Goal: Task Accomplishment & Management: Complete application form

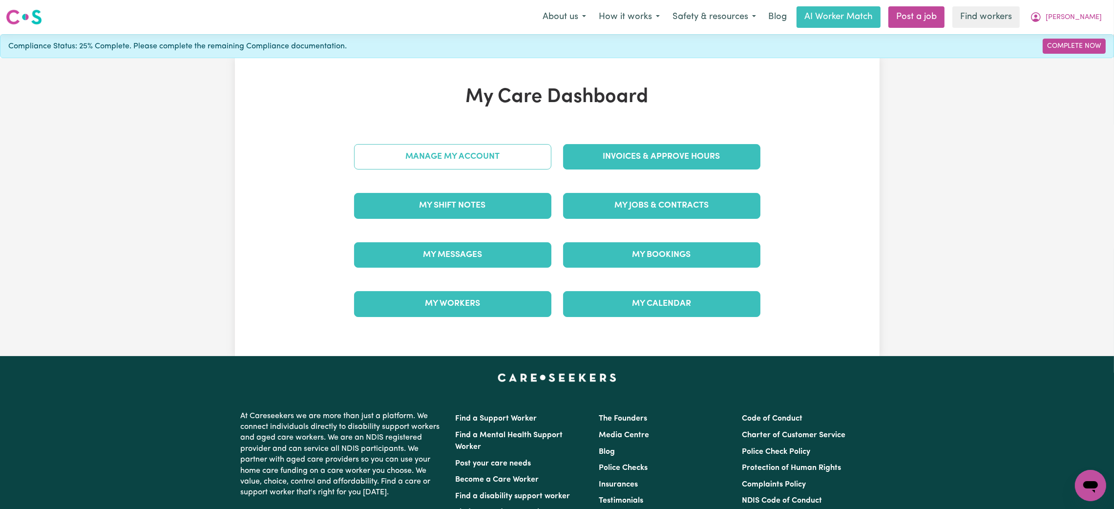
click at [517, 163] on link "Manage My Account" at bounding box center [452, 156] width 197 height 25
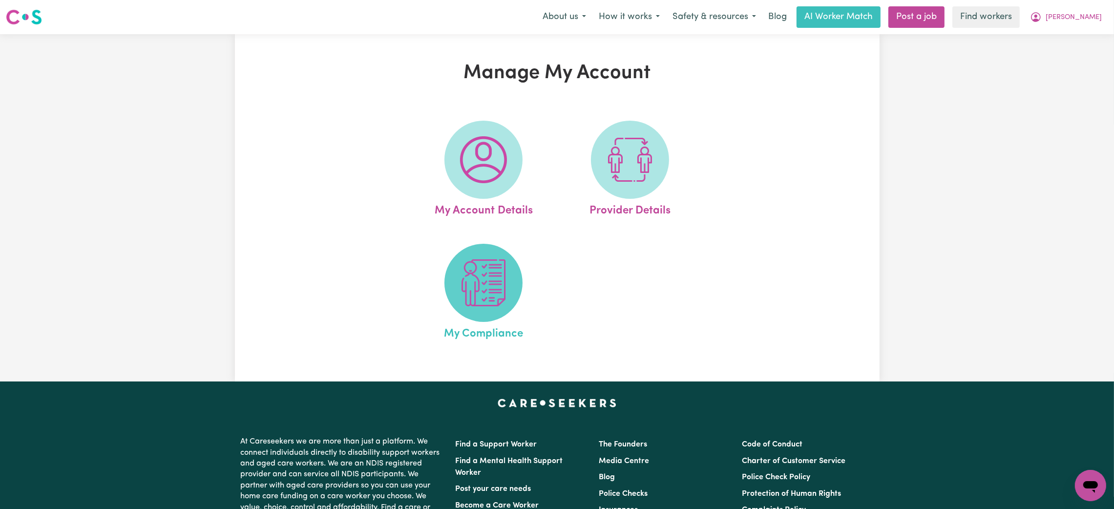
click at [479, 259] on span at bounding box center [483, 283] width 78 height 78
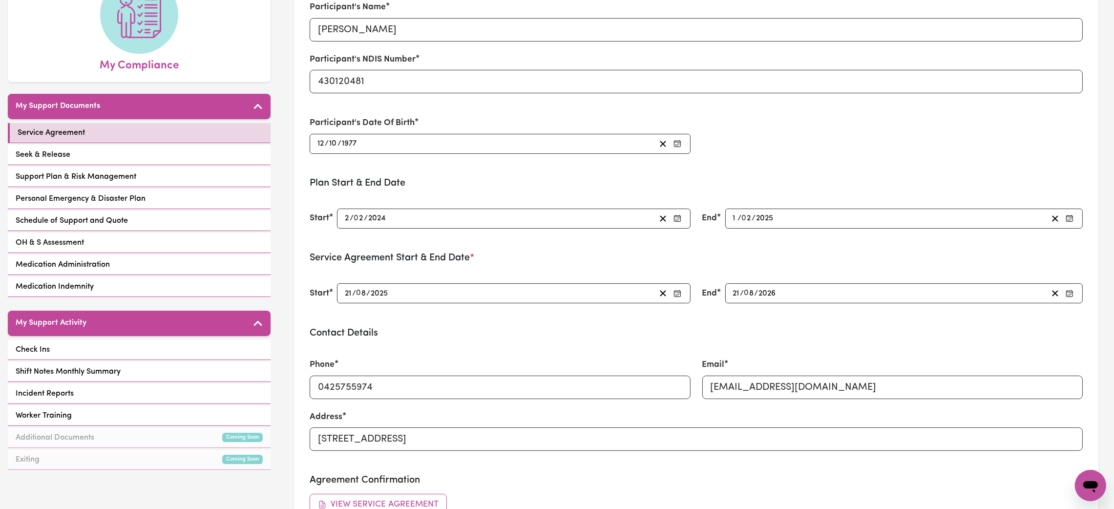
scroll to position [147, 0]
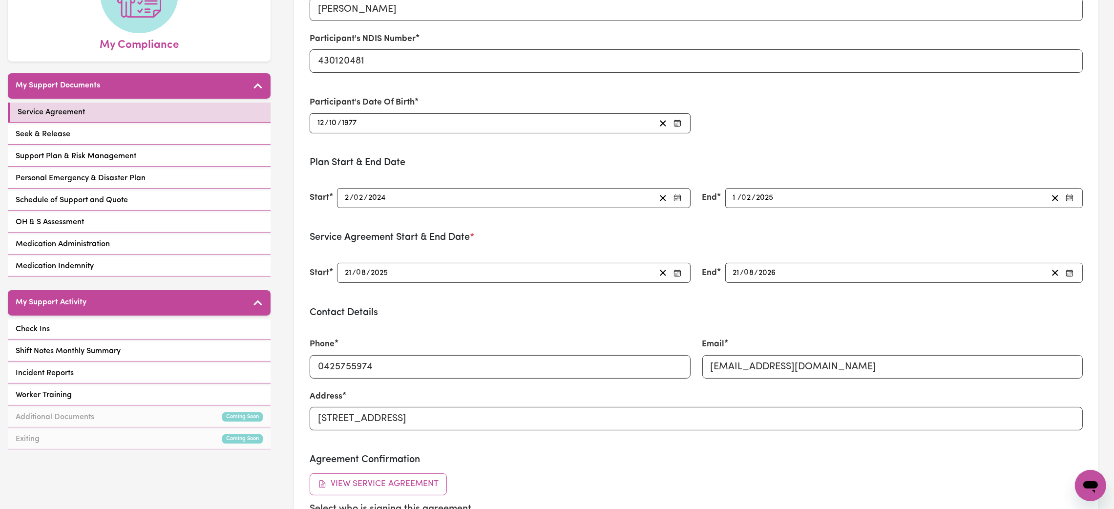
click at [816, 195] on div "2025-02-01 1 / 0 2 / 2025" at bounding box center [890, 197] width 316 height 13
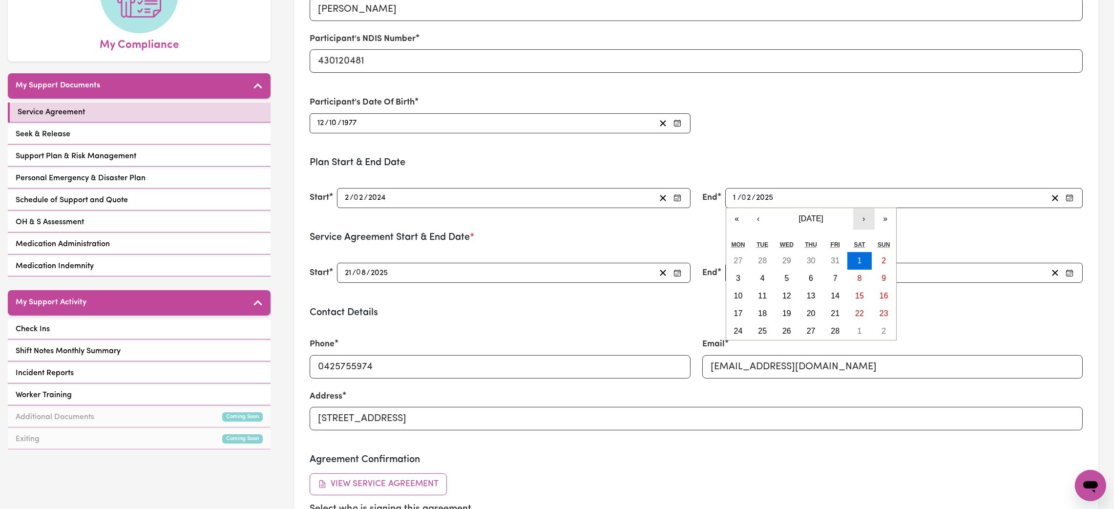
click at [861, 223] on button "›" at bounding box center [863, 218] width 21 height 21
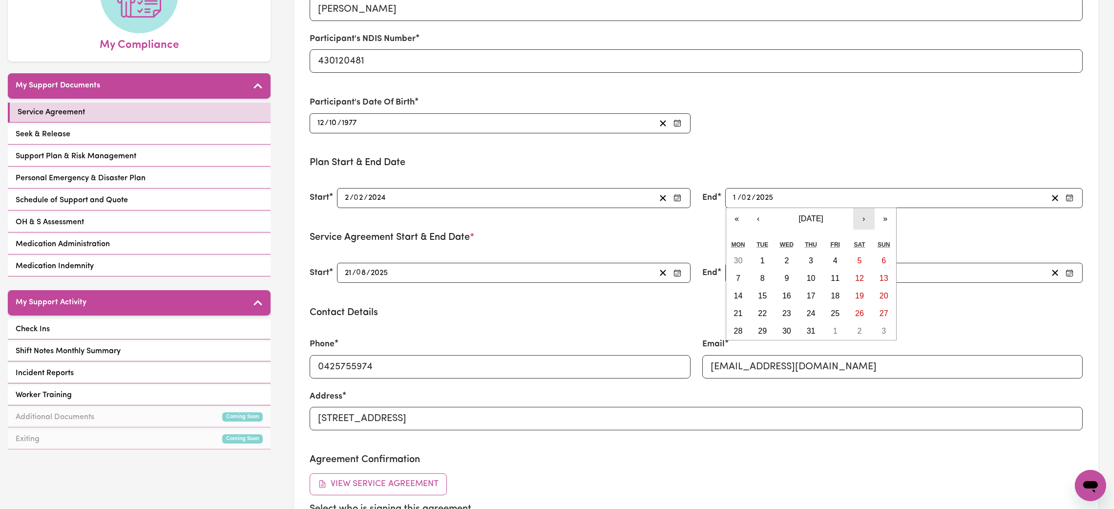
click at [861, 223] on button "›" at bounding box center [863, 218] width 21 height 21
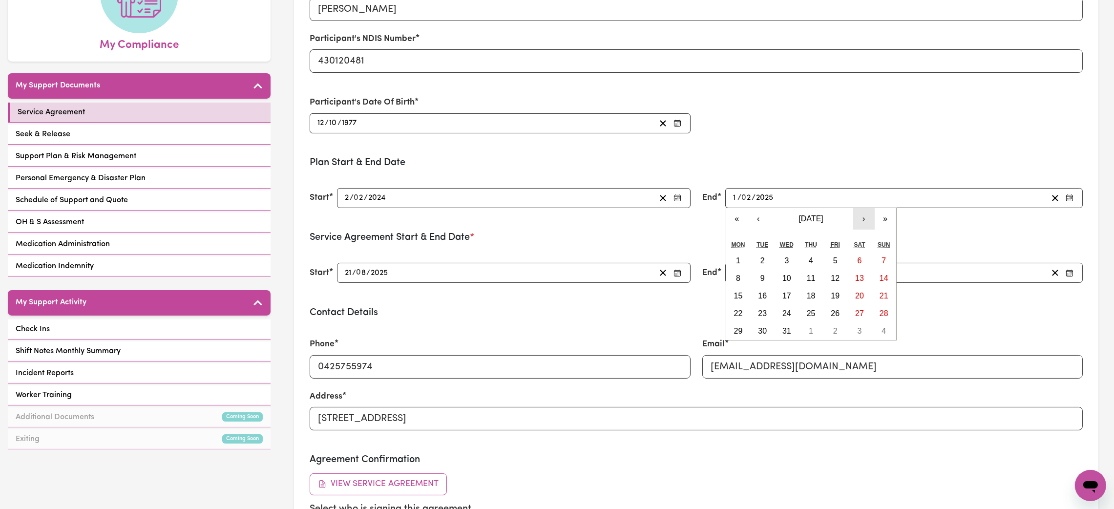
click at [861, 223] on button "›" at bounding box center [863, 218] width 21 height 21
click at [887, 260] on button "1" at bounding box center [884, 261] width 24 height 18
type input "[DATE]"
type input "2026"
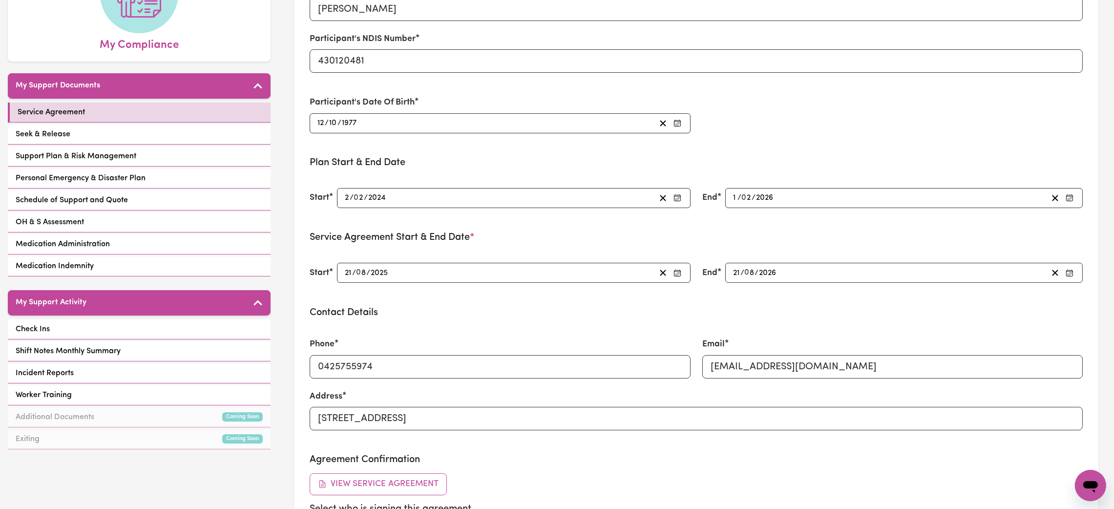
type input "2025-02-01"
type input "2025"
type input "[DATE]"
type input "2026"
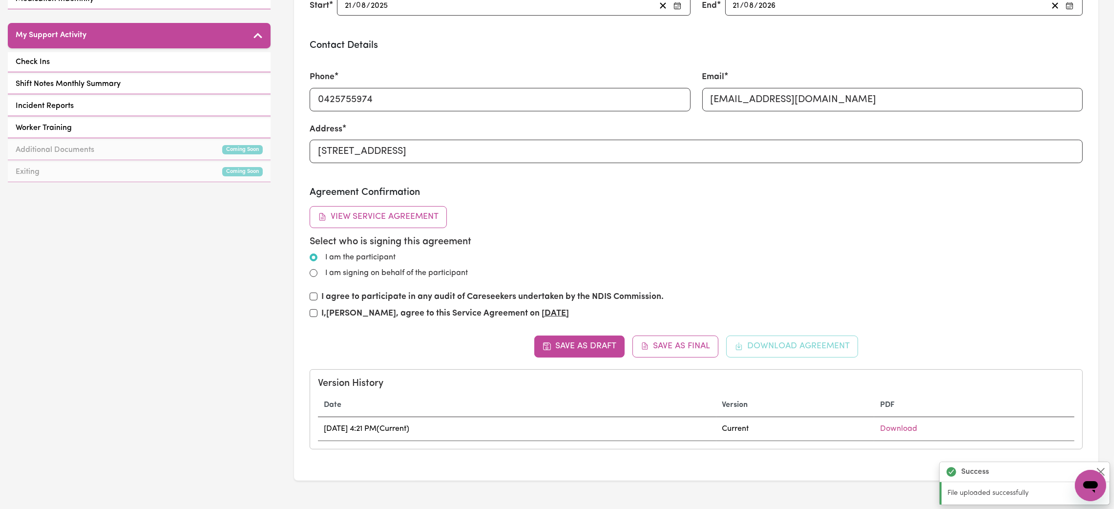
scroll to position [439, 0]
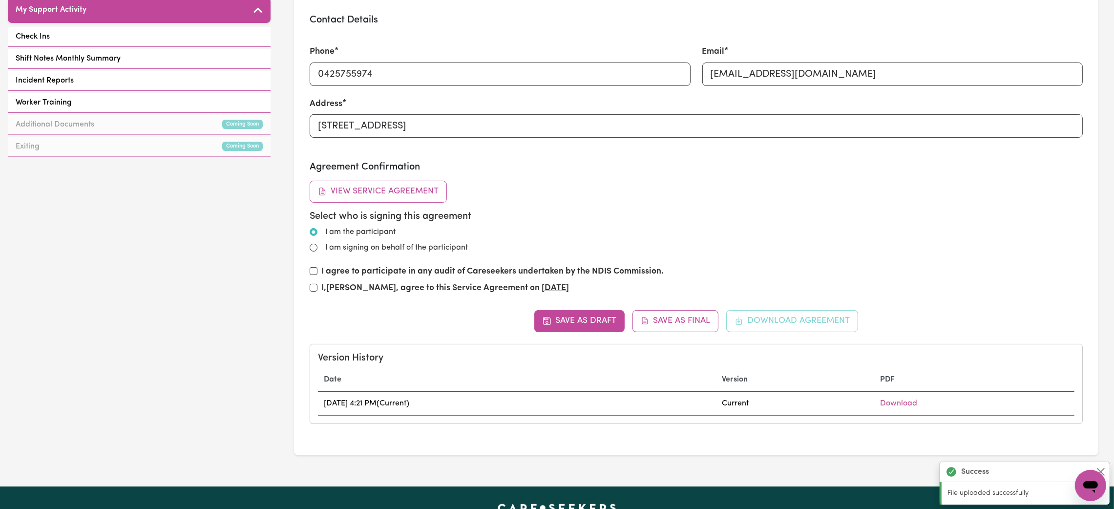
click at [382, 271] on label "I agree to participate in any audit of Careseekers undertaken by the NDIS Commi…" at bounding box center [492, 271] width 342 height 13
click at [317, 271] on input "I agree to participate in any audit of Careseekers undertaken by the NDIS Commi…" at bounding box center [314, 271] width 8 height 8
checkbox input "true"
click at [311, 245] on input "I am signing on behalf of the participant" at bounding box center [314, 248] width 8 height 8
radio input "true"
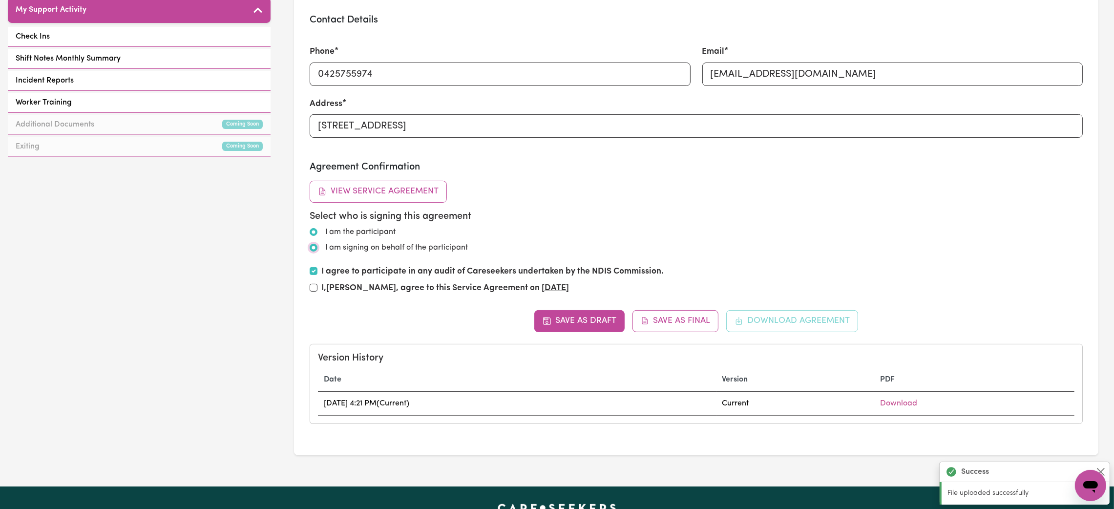
radio input "false"
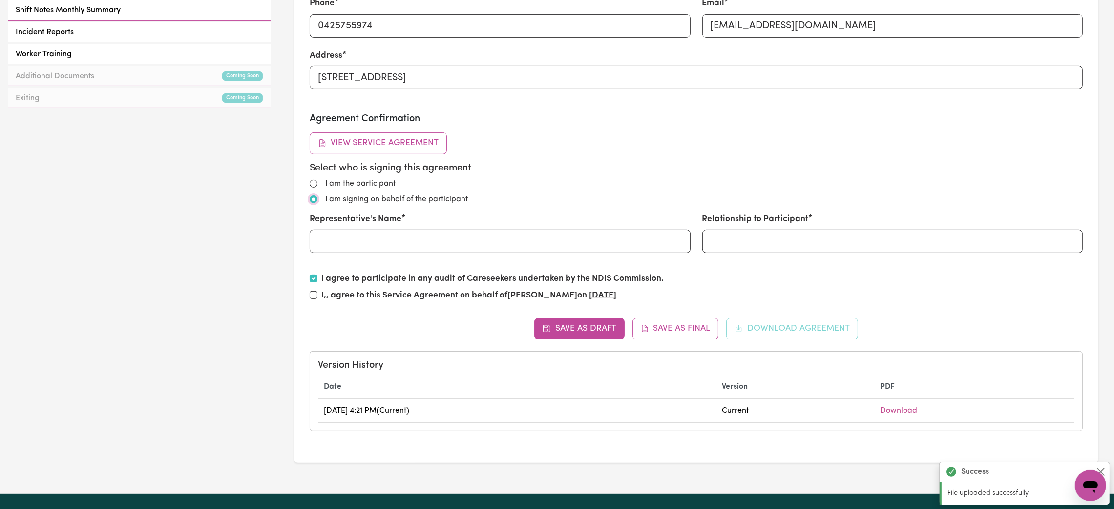
scroll to position [513, 0]
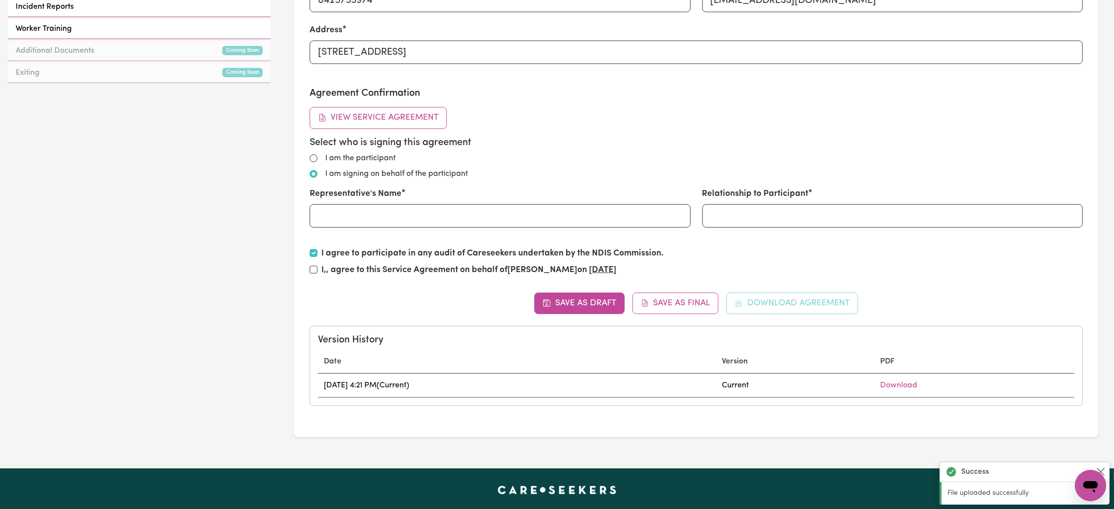
click at [317, 272] on div "I, , agree to this Service Agreement on behalf of Cheryl Prasad on 9/17/2025" at bounding box center [696, 272] width 773 height 17
click at [315, 268] on input "I, , agree to this Service Agreement on behalf of Cheryl Prasad on 9/17/2025" at bounding box center [314, 270] width 8 height 8
checkbox input "true"
click at [394, 217] on input "Representative's Name" at bounding box center [500, 215] width 380 height 23
type input "r"
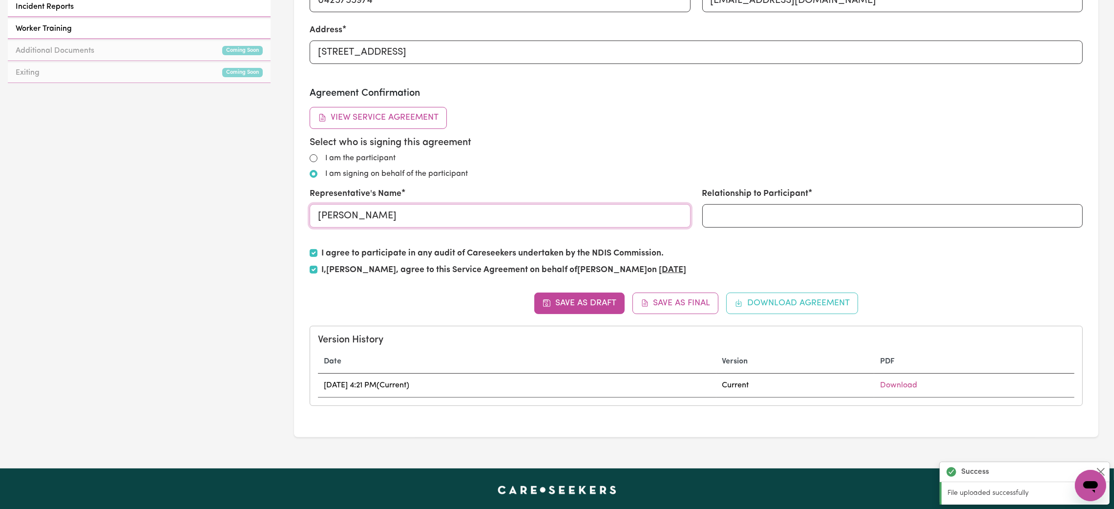
type input "Raj"
click at [890, 214] on input "Relationship to Participant" at bounding box center [892, 215] width 380 height 23
type input "Father"
click at [898, 244] on div "Agreement Confirmation View Service Agreement Select who is signing this agreem…" at bounding box center [696, 183] width 773 height 193
click at [670, 310] on button "Save as Final" at bounding box center [675, 303] width 86 height 21
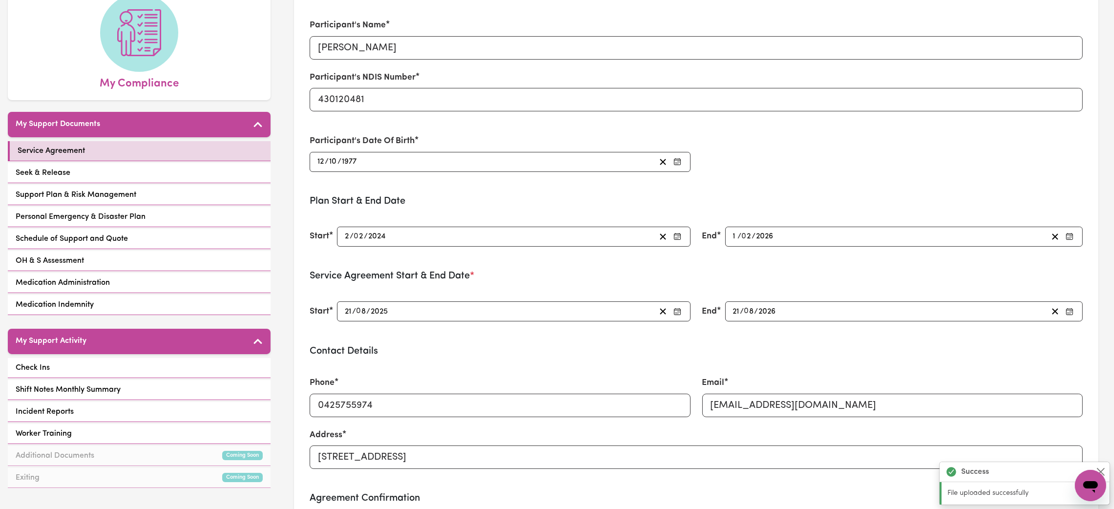
scroll to position [73, 0]
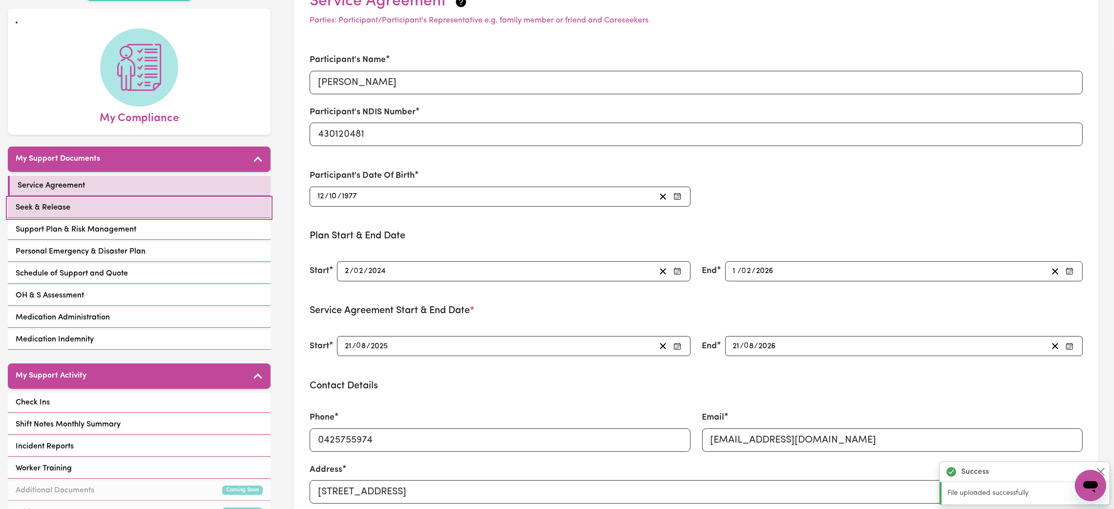
click at [163, 198] on link "Seek & Release" at bounding box center [139, 208] width 263 height 20
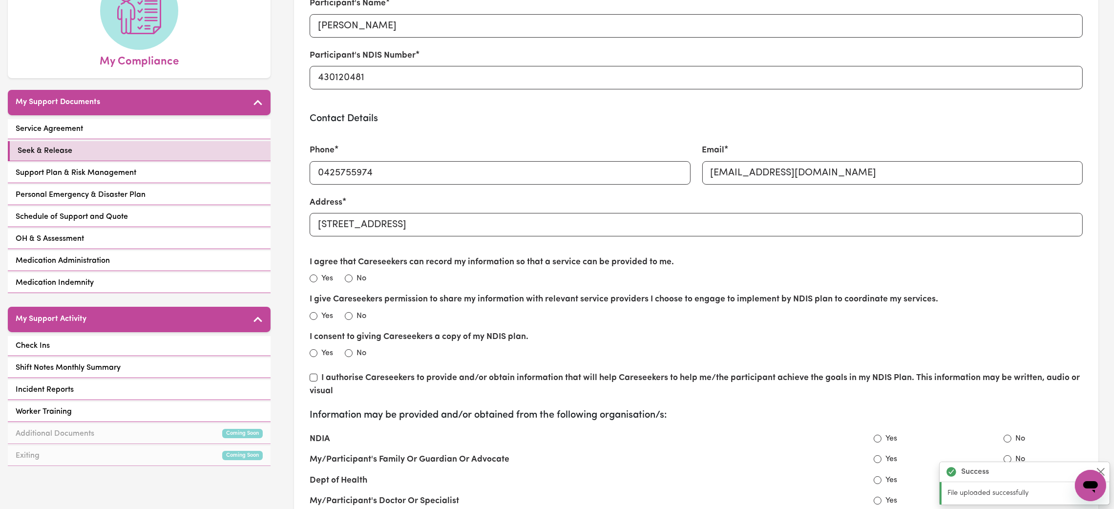
scroll to position [147, 0]
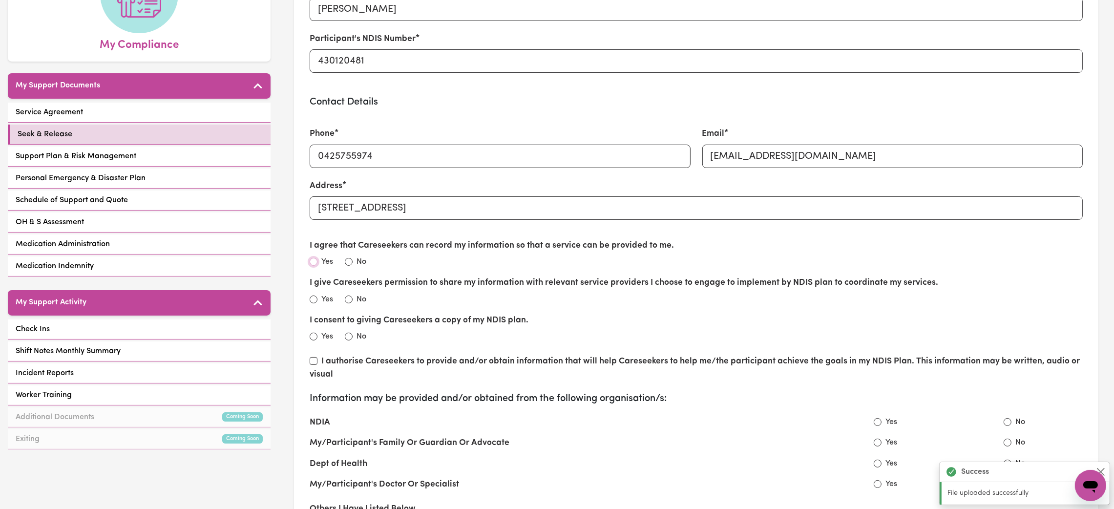
click at [316, 265] on input "Yes" at bounding box center [314, 262] width 8 height 8
radio input "true"
click at [359, 302] on label "No" at bounding box center [362, 300] width 10 height 12
click at [353, 302] on input "No" at bounding box center [349, 299] width 8 height 8
radio input "true"
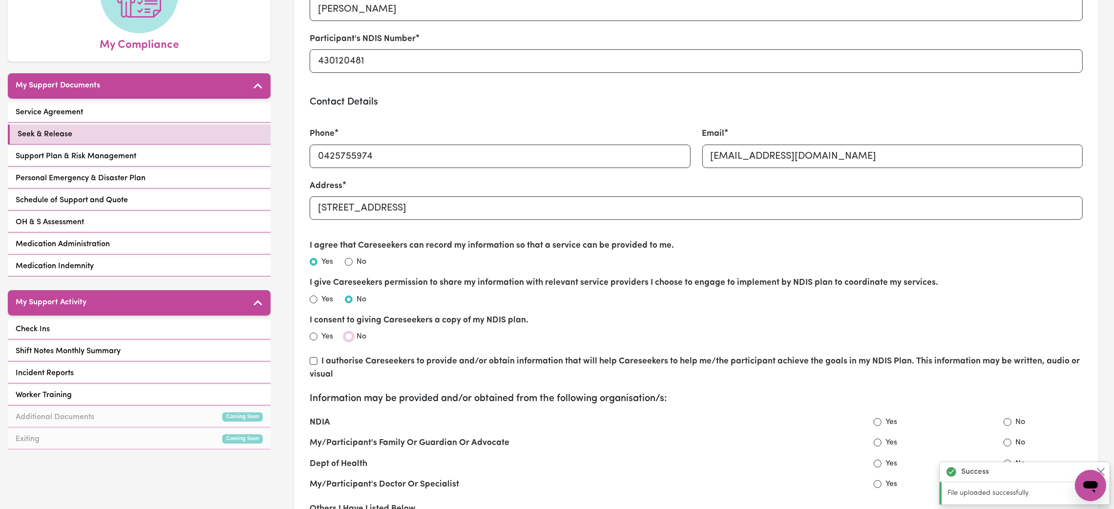
click at [352, 338] on input "No" at bounding box center [349, 337] width 8 height 8
radio input "true"
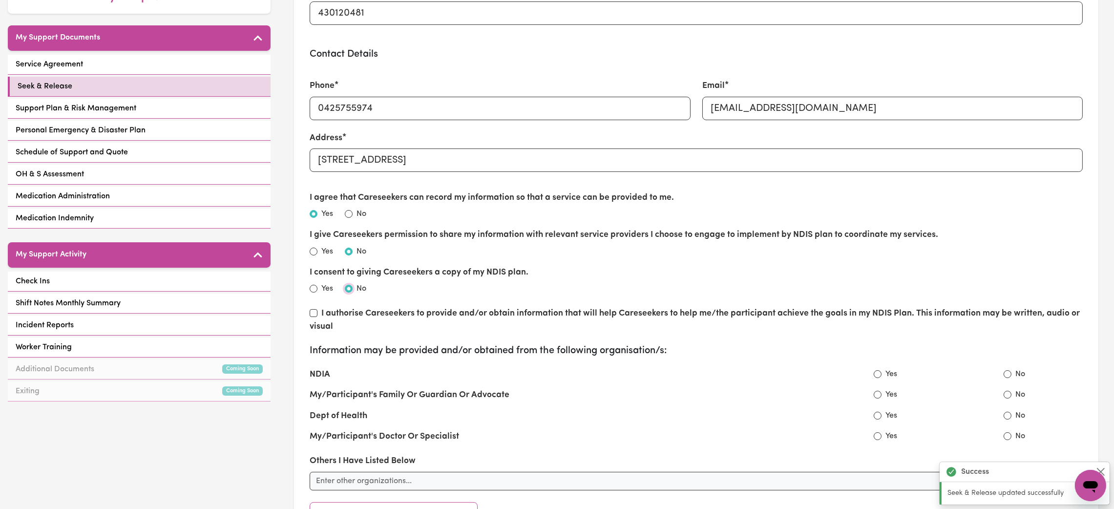
scroll to position [219, 0]
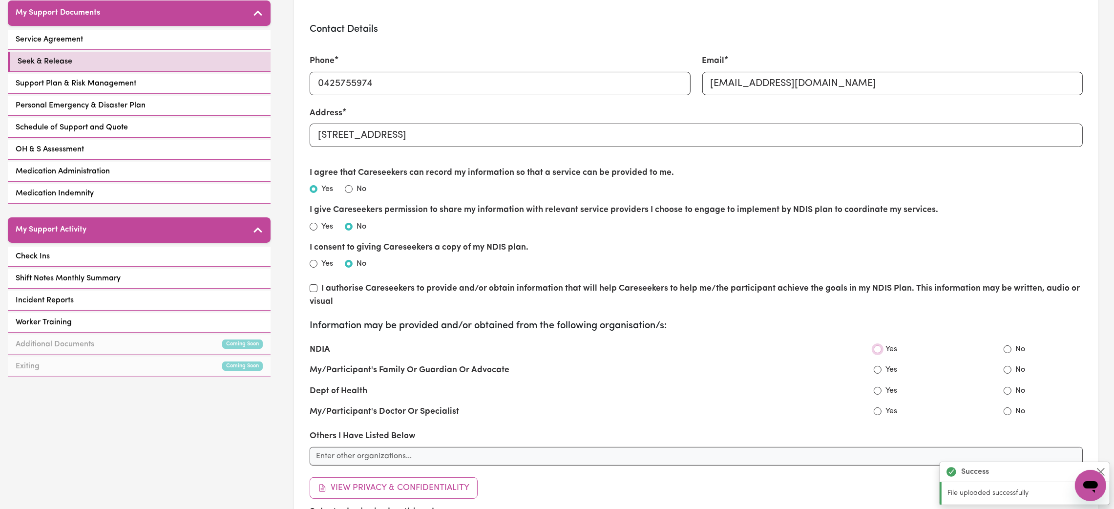
click at [879, 350] on input "Yes" at bounding box center [878, 349] width 8 height 8
radio input "true"
click at [877, 371] on input "Yes" at bounding box center [878, 370] width 8 height 8
radio input "true"
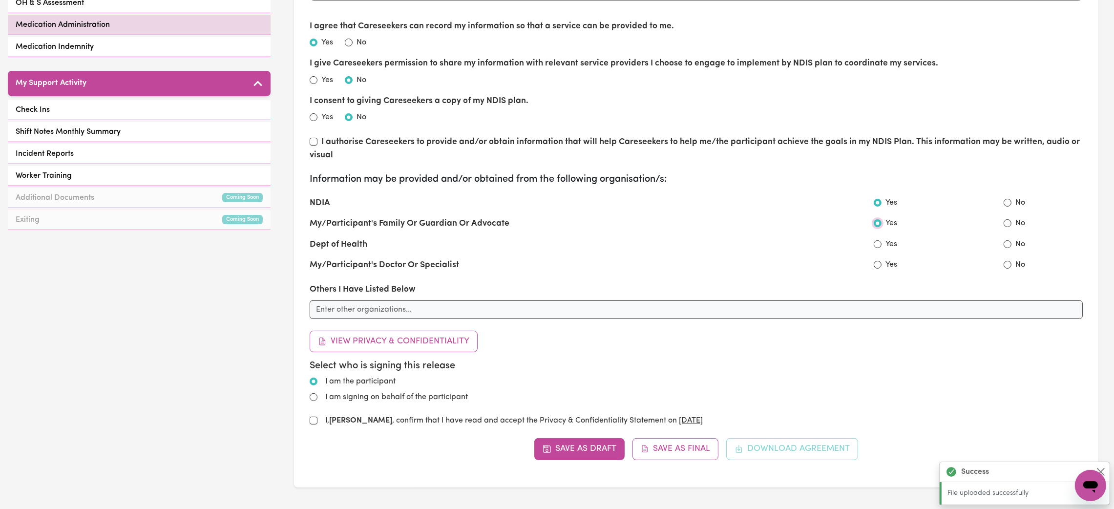
scroll to position [0, 0]
click at [311, 399] on input "I am signing on behalf of the participant" at bounding box center [314, 397] width 8 height 8
radio input "true"
radio input "false"
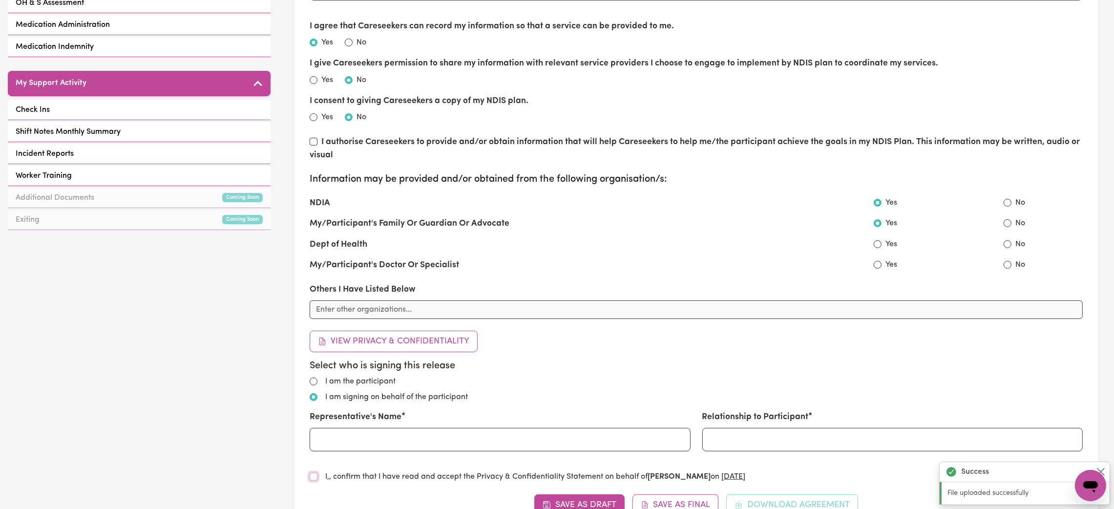
click at [312, 480] on input "I, , confirm that I have read and accept the Privacy & Confidentiality Statemen…" at bounding box center [314, 477] width 8 height 8
checkbox input "true"
click at [356, 446] on input "Representative's Name" at bounding box center [500, 439] width 380 height 23
type input "Raj"
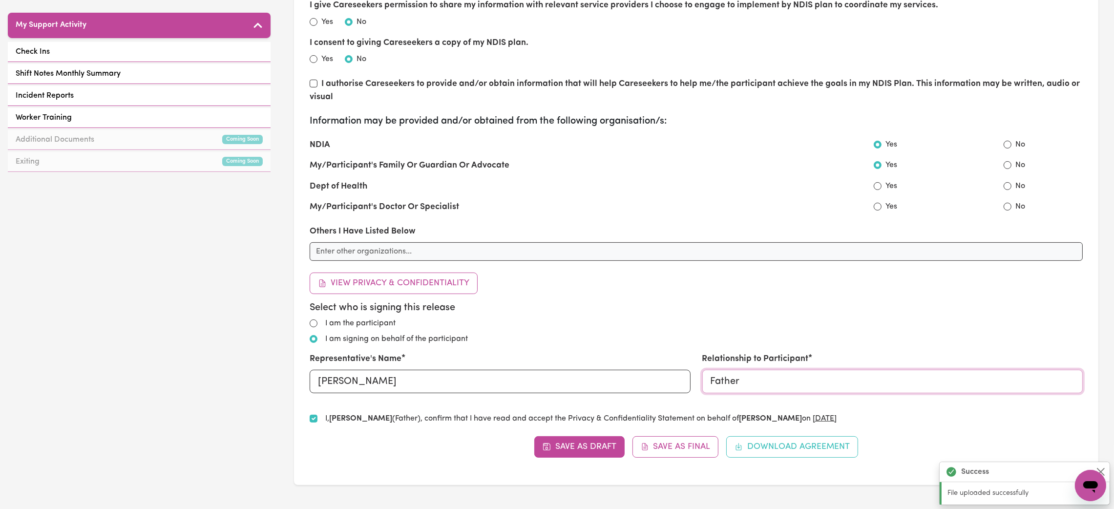
scroll to position [513, 0]
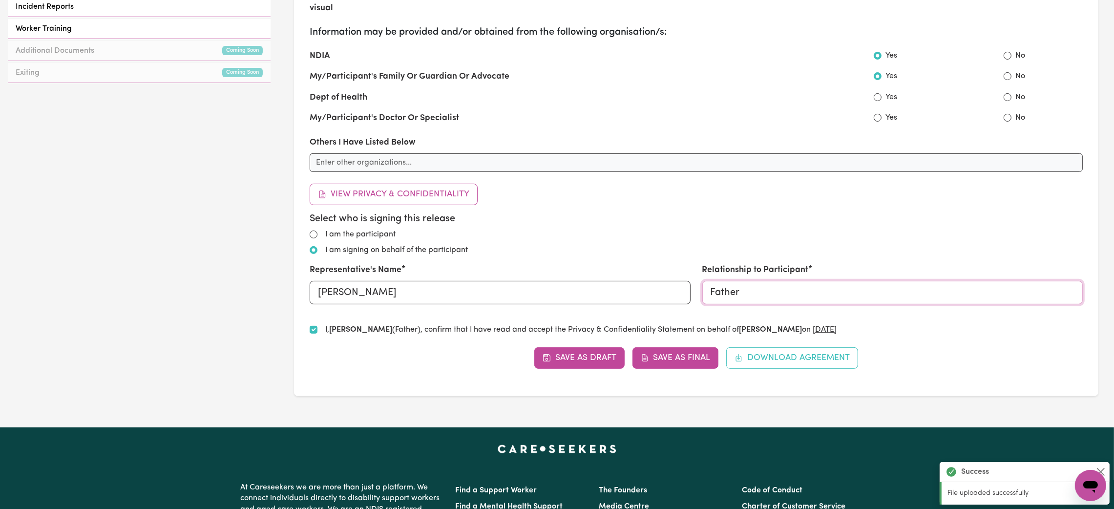
type input "Father"
click at [668, 366] on button "Save as Final" at bounding box center [675, 357] width 86 height 21
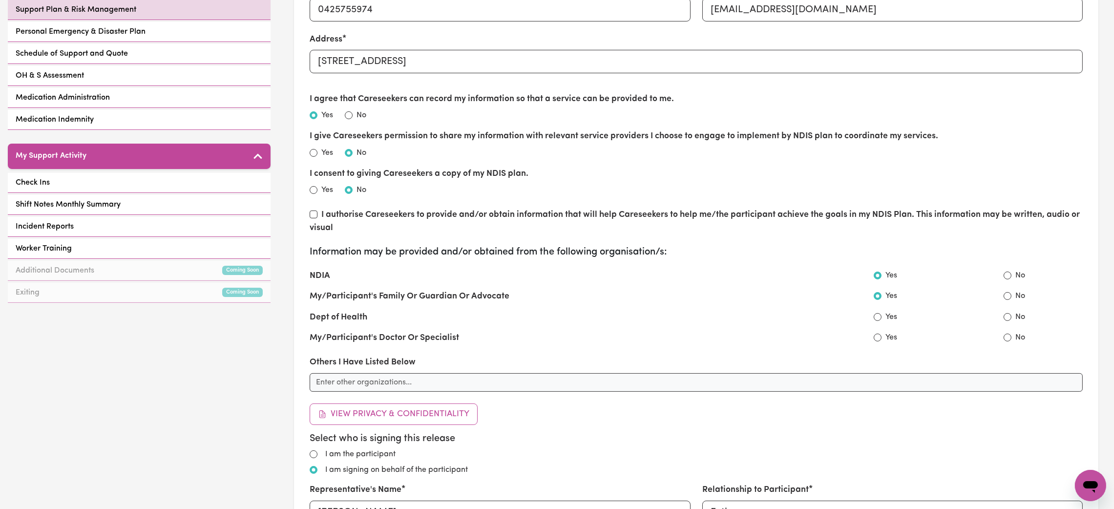
scroll to position [219, 0]
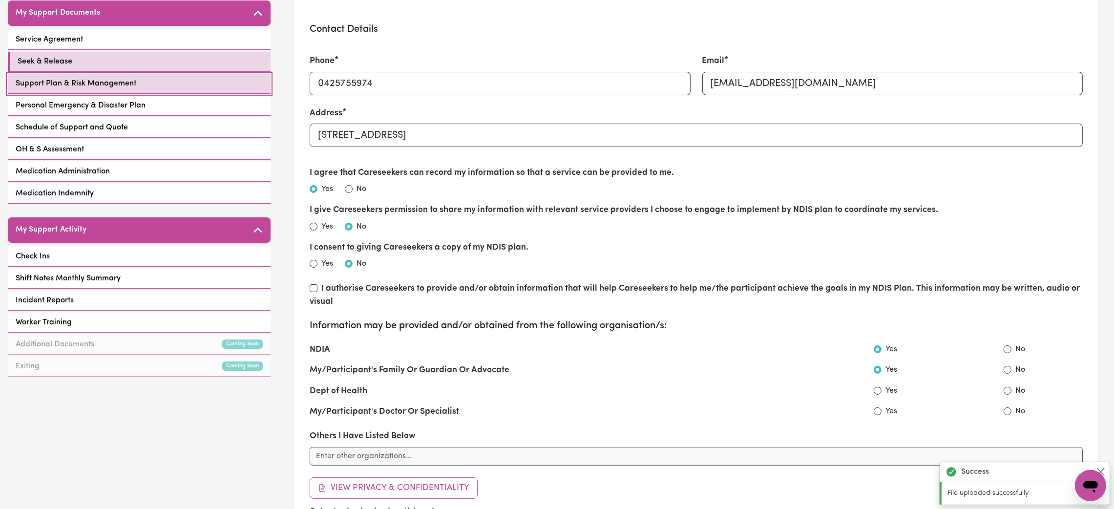
click at [137, 76] on link "Support Plan & Risk Management" at bounding box center [139, 84] width 263 height 20
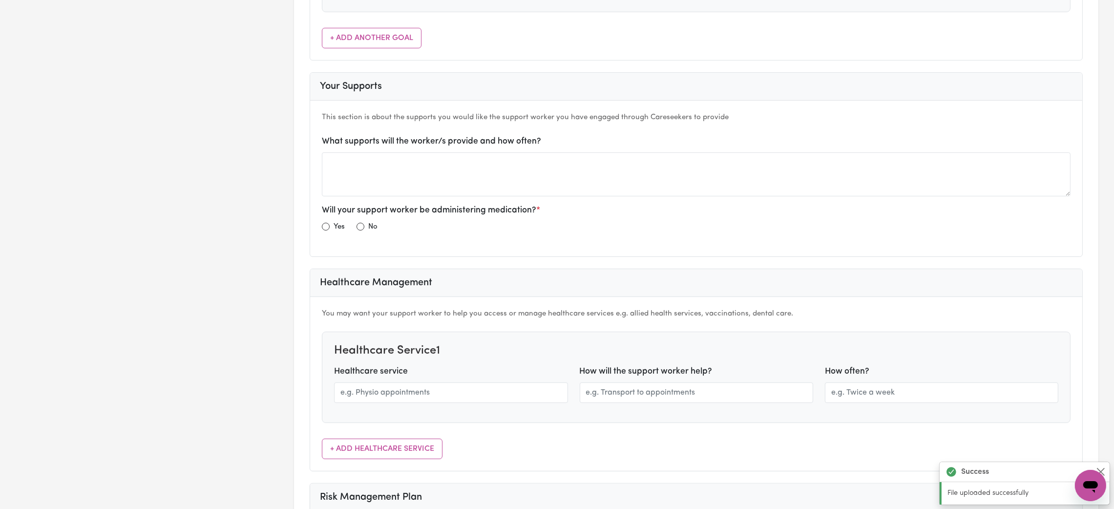
scroll to position [586, 0]
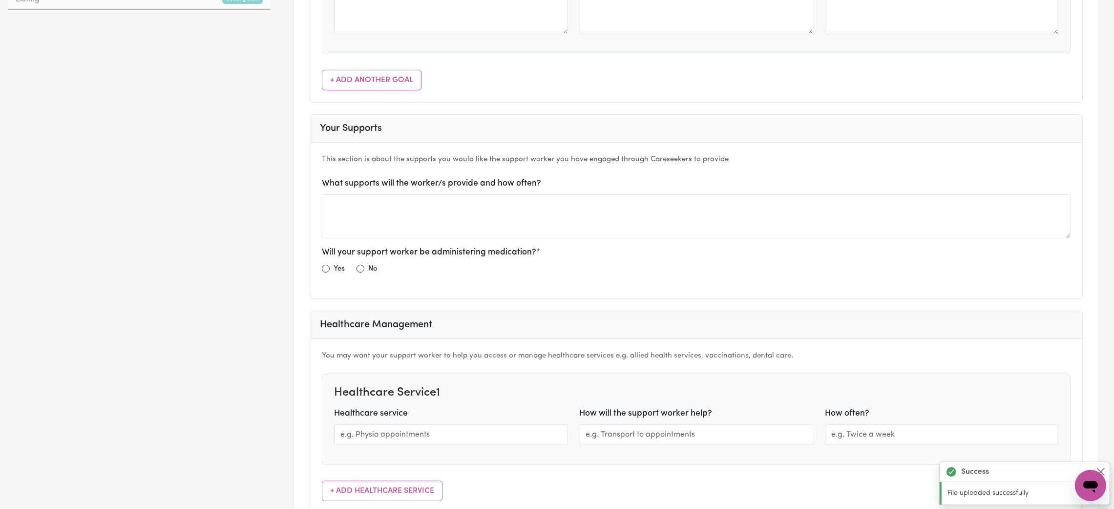
click at [367, 270] on div "No" at bounding box center [367, 269] width 21 height 12
click at [362, 268] on input "radio" at bounding box center [361, 269] width 8 height 8
radio input "true"
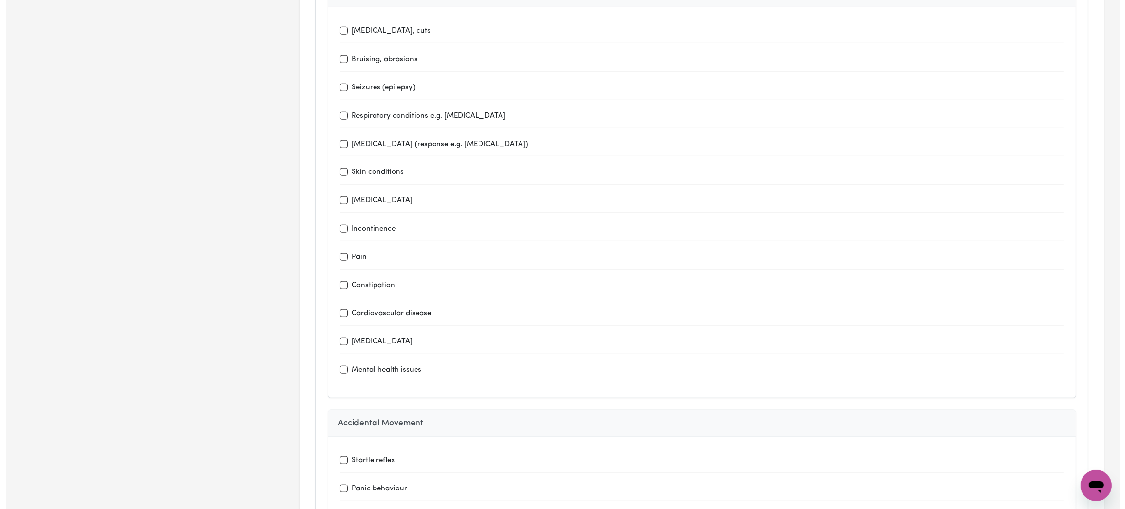
scroll to position [0, 0]
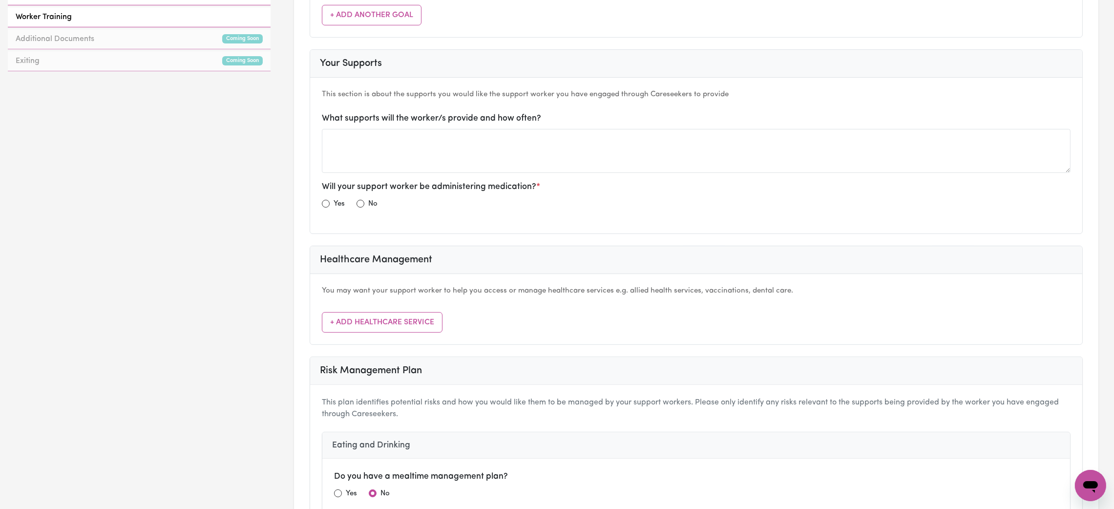
scroll to position [513, 0]
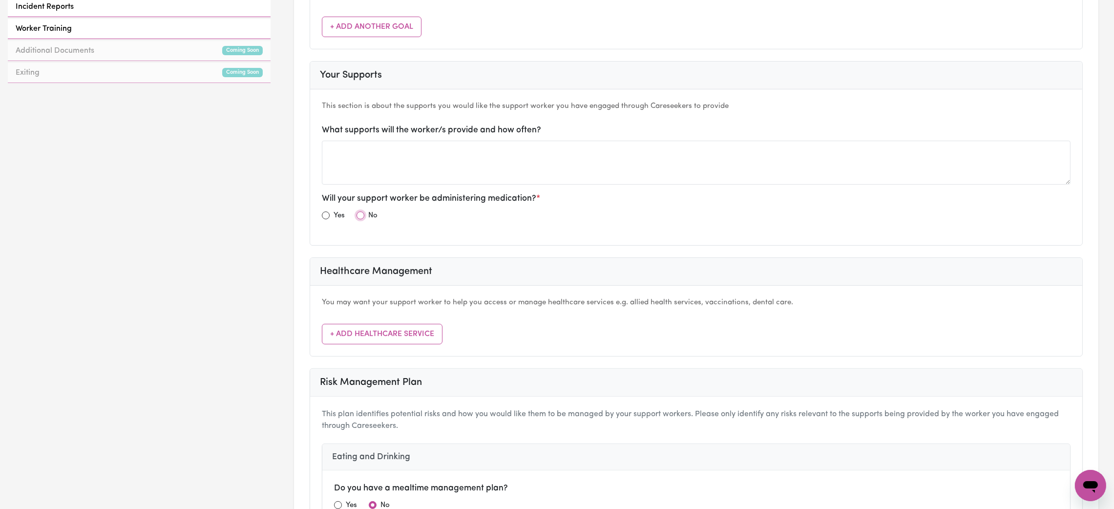
click at [361, 219] on input "radio" at bounding box center [361, 215] width 8 height 8
radio input "true"
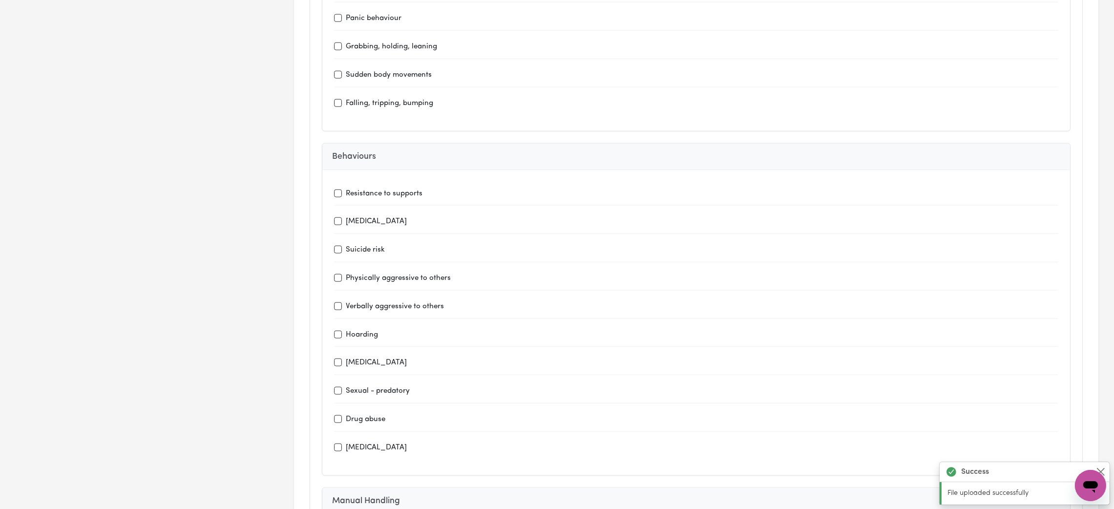
scroll to position [1758, 0]
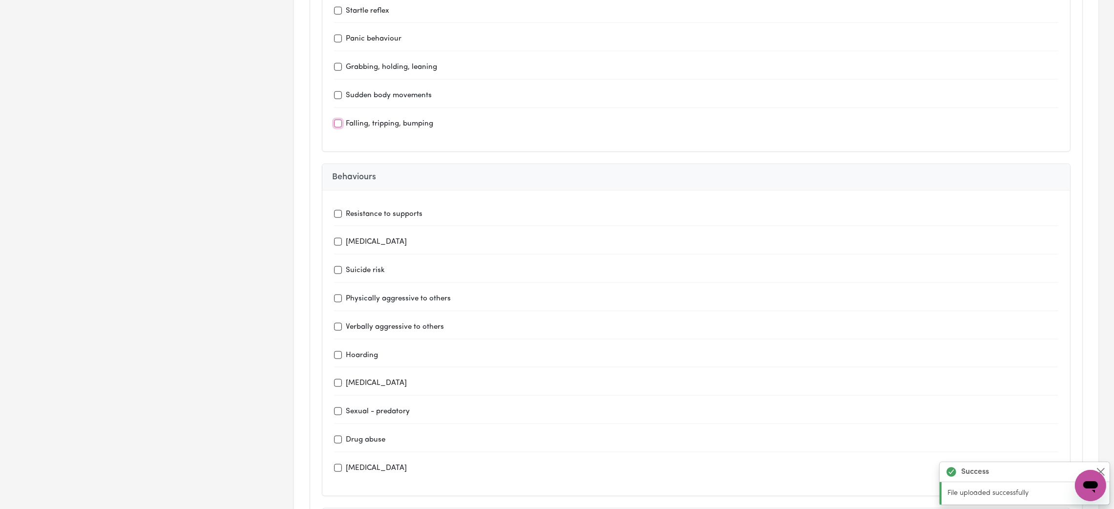
click at [339, 120] on input "Falling, tripping, bumping" at bounding box center [338, 124] width 8 height 8
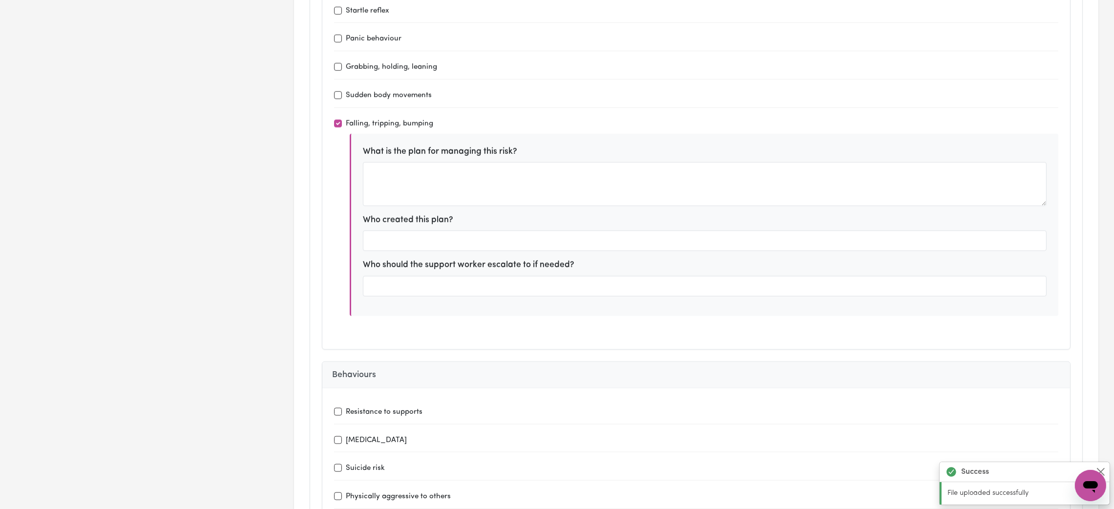
click at [334, 118] on div "Falling, tripping, bumping" at bounding box center [696, 124] width 724 height 12
click at [339, 120] on input "Falling, tripping, bumping" at bounding box center [338, 124] width 8 height 8
checkbox input "false"
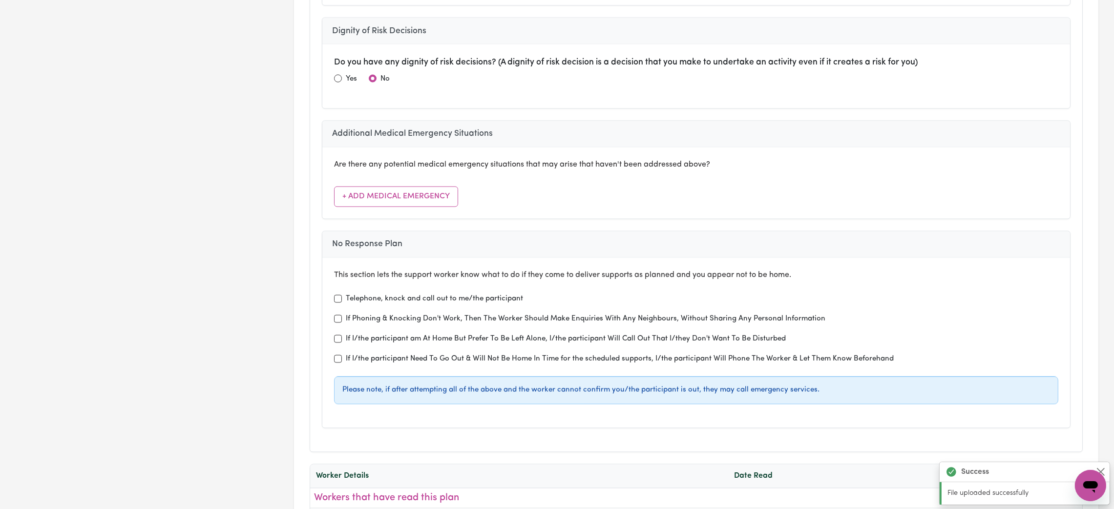
scroll to position [2783, 0]
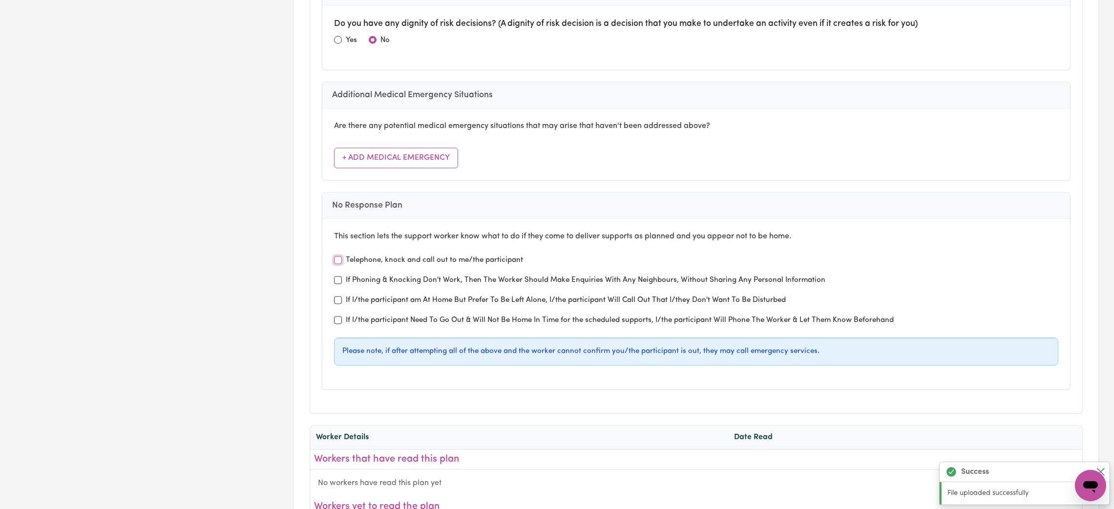
click at [336, 256] on input "Telephone, knock and call out to me/the participant" at bounding box center [338, 260] width 8 height 8
checkbox input "true"
click at [339, 276] on input "If Phoning & Knocking Don't Work, Then The Worker Should Make Enquiries With An…" at bounding box center [338, 280] width 8 height 8
checkbox input "true"
click at [340, 316] on input "If I/the participant Need To Go Out & Will Not Be Home In Time for the schedule…" at bounding box center [338, 320] width 8 height 8
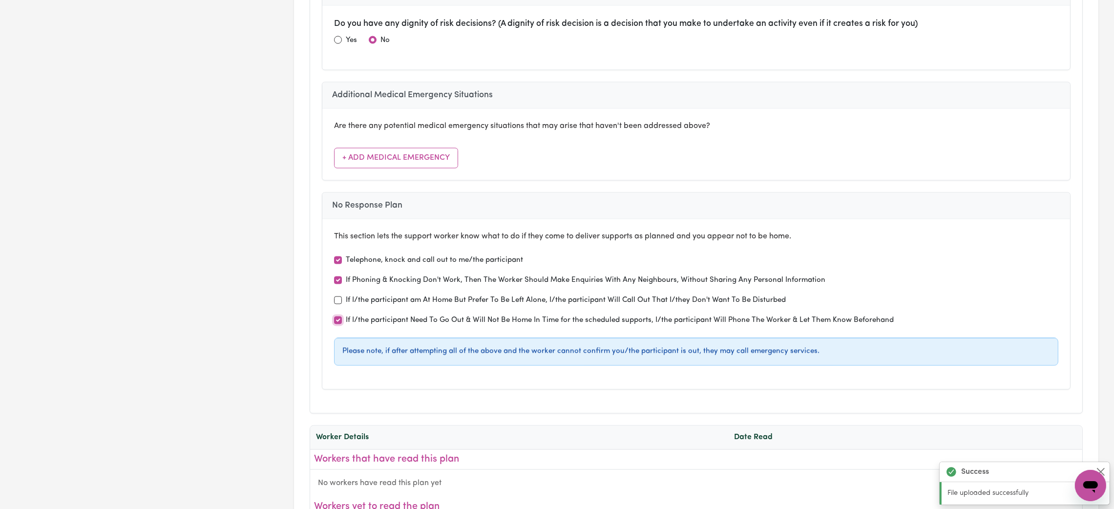
checkbox input "true"
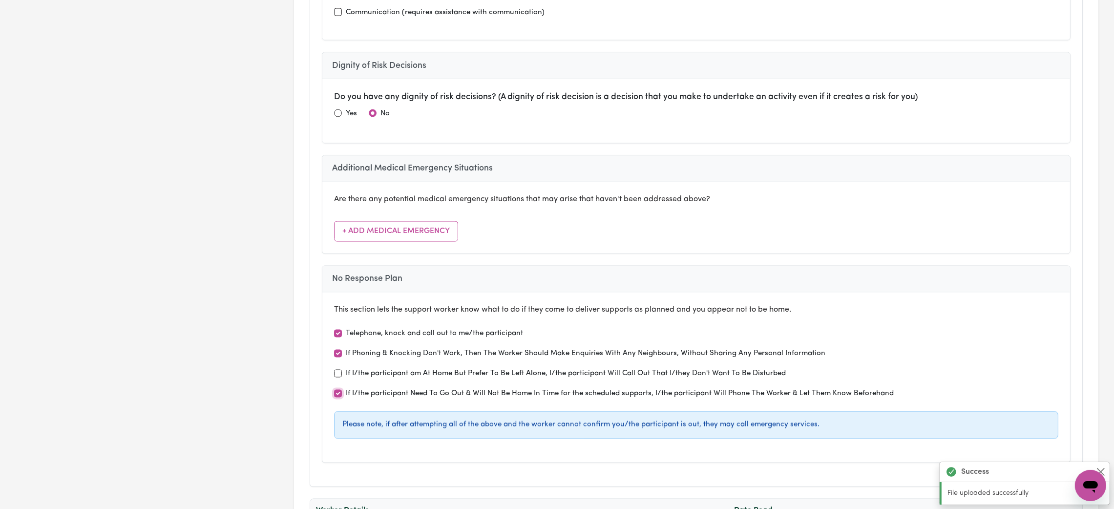
scroll to position [2930, 0]
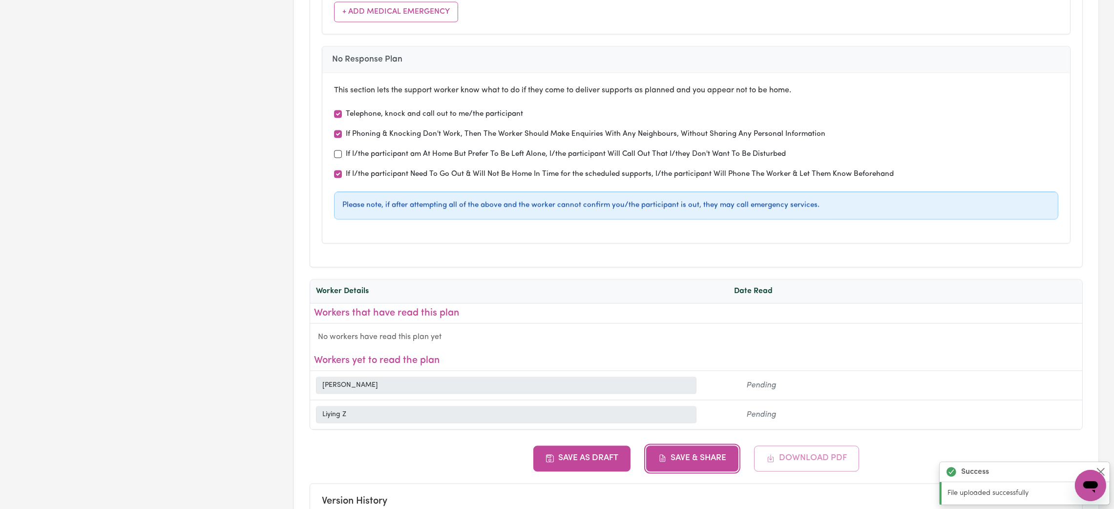
click at [710, 453] on button "Save & Share" at bounding box center [692, 457] width 93 height 25
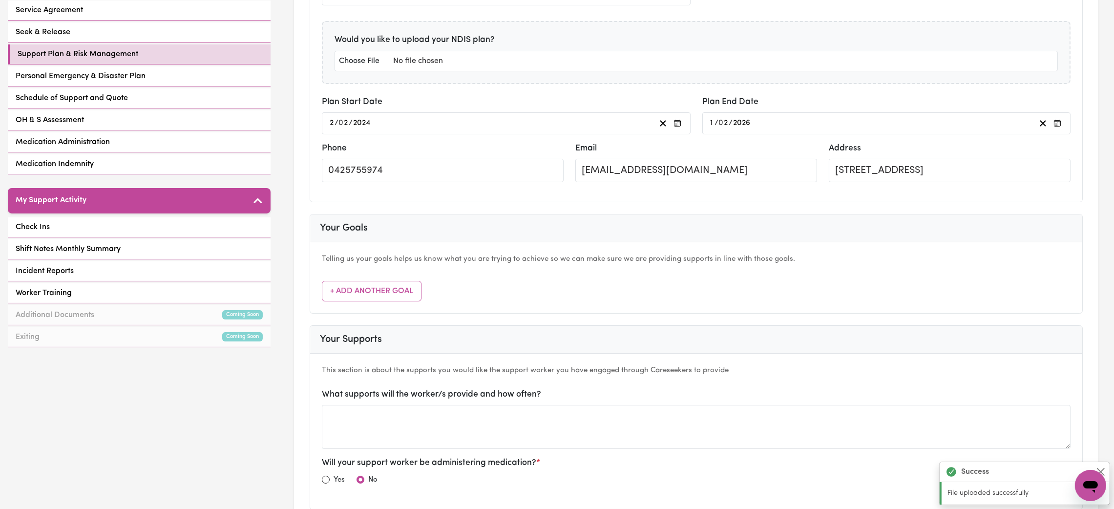
scroll to position [0, 0]
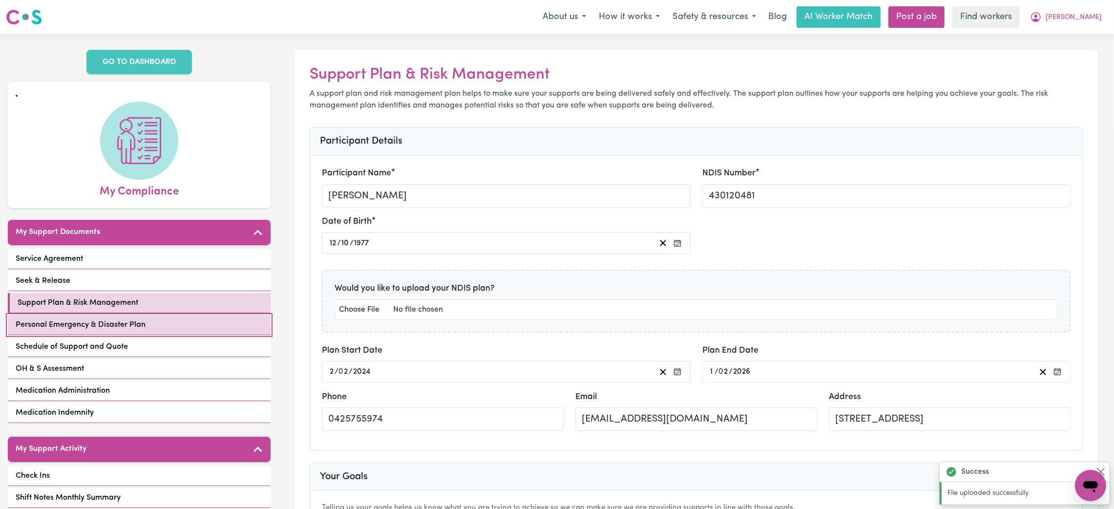
click at [139, 319] on span "Personal Emergency & Disaster Plan" at bounding box center [81, 325] width 130 height 12
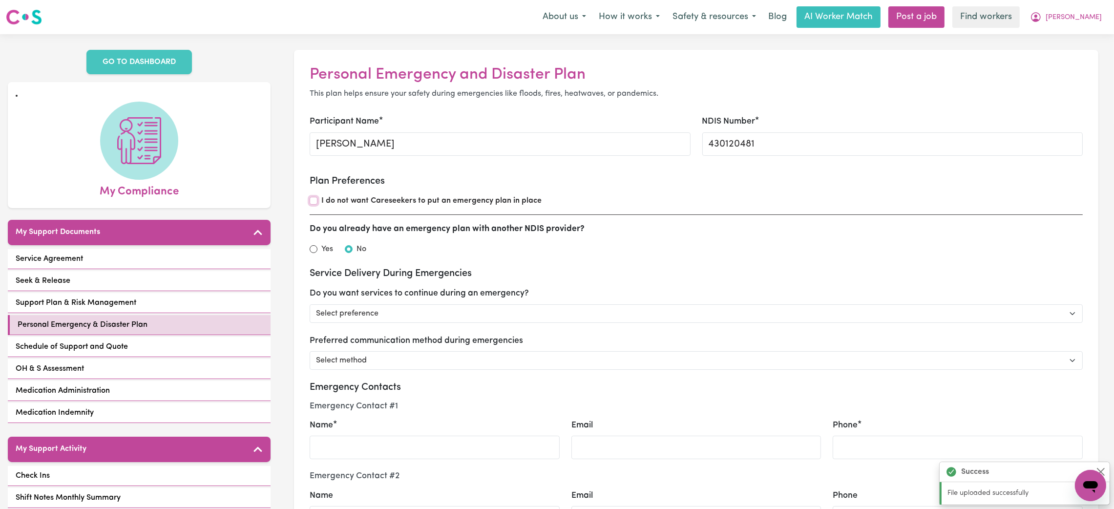
click at [313, 201] on input "I do not want Careseekers to put an emergency plan in place" at bounding box center [314, 201] width 8 height 8
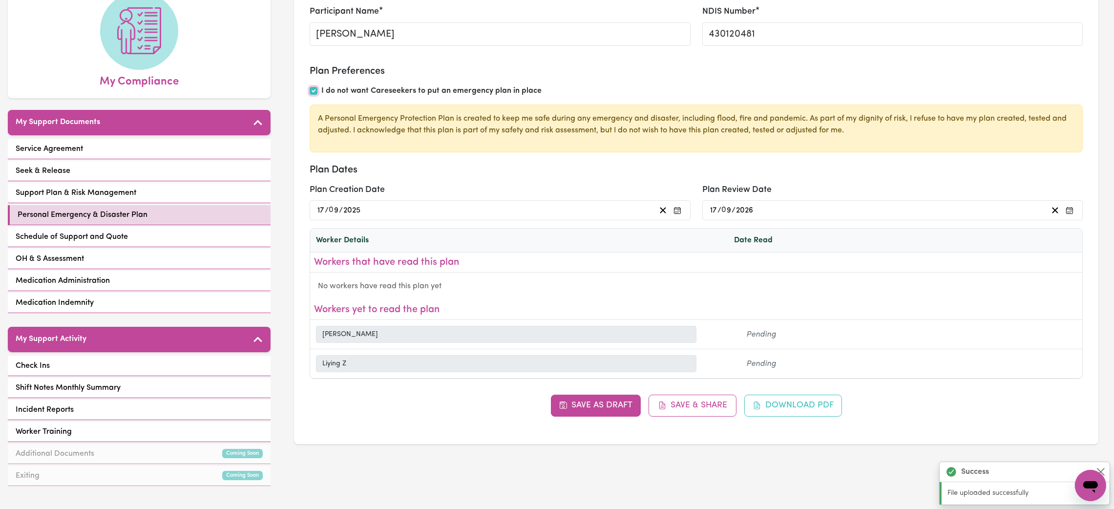
scroll to position [147, 0]
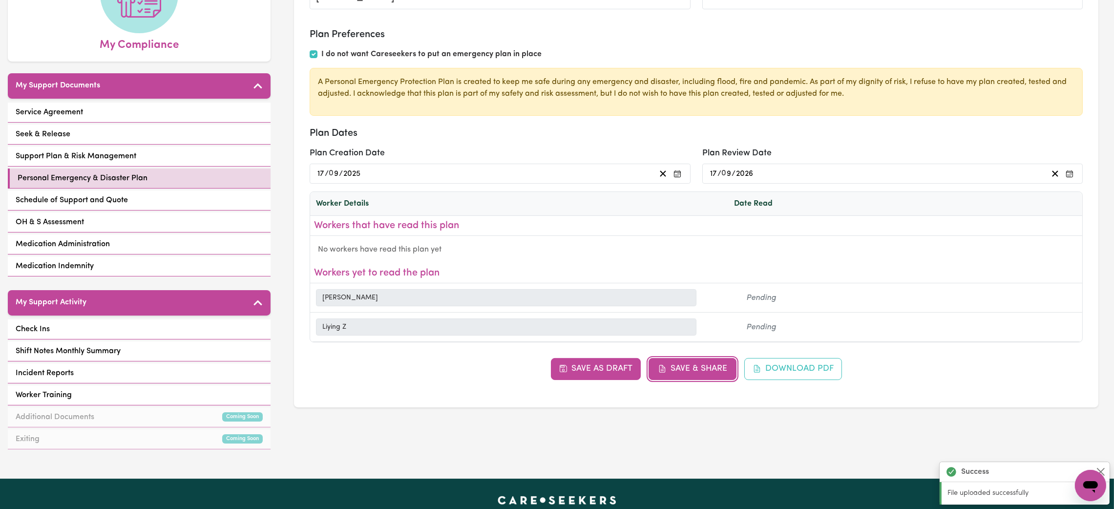
click at [716, 374] on button "Save & Share" at bounding box center [693, 368] width 88 height 21
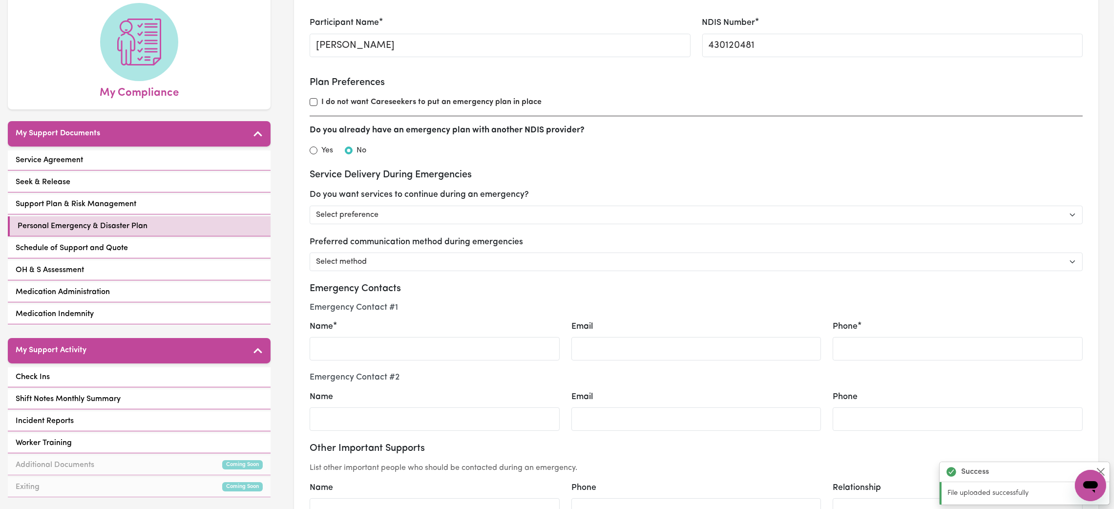
scroll to position [73, 0]
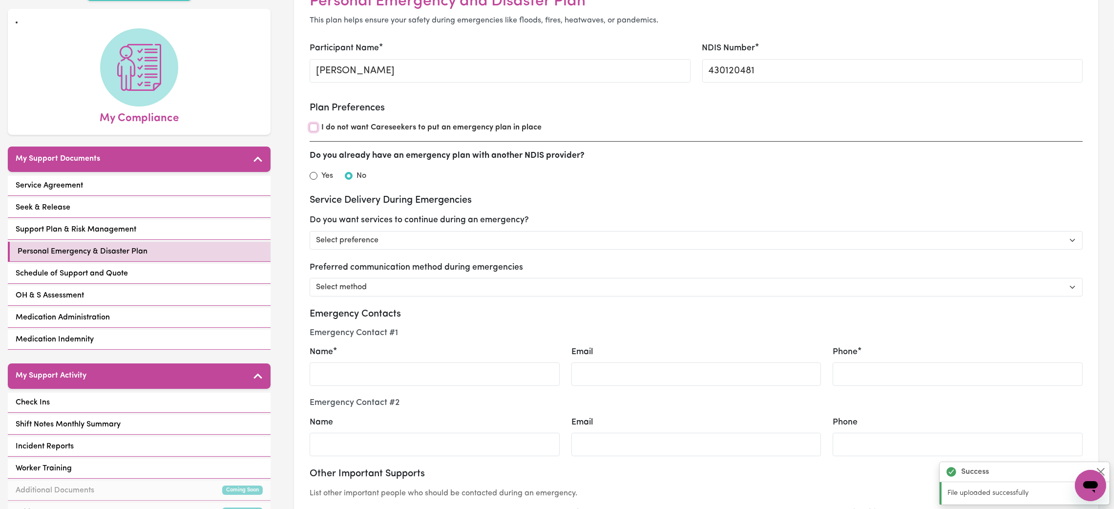
click at [313, 128] on input "I do not want Careseekers to put an emergency plan in place" at bounding box center [314, 128] width 8 height 8
checkbox input "true"
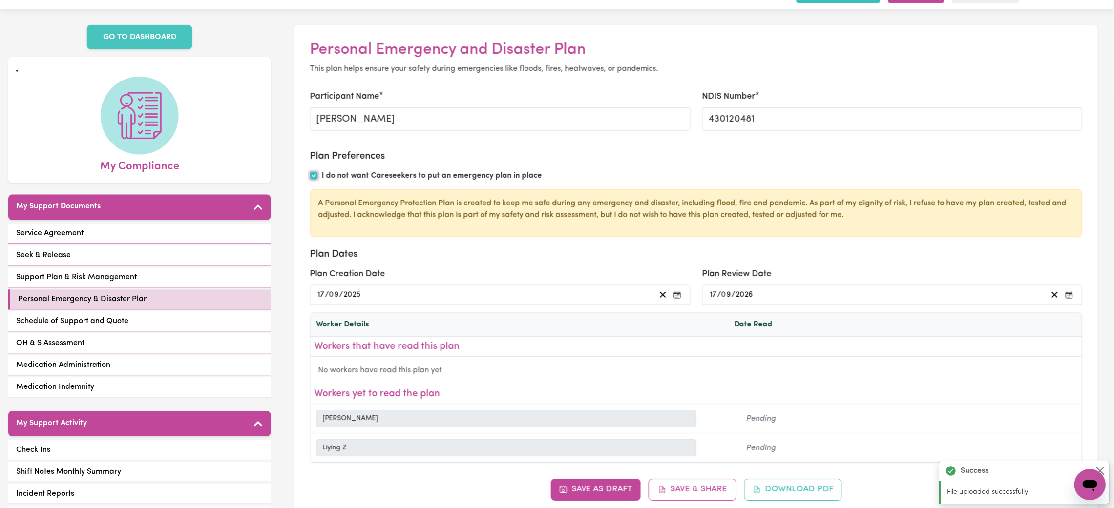
scroll to position [0, 0]
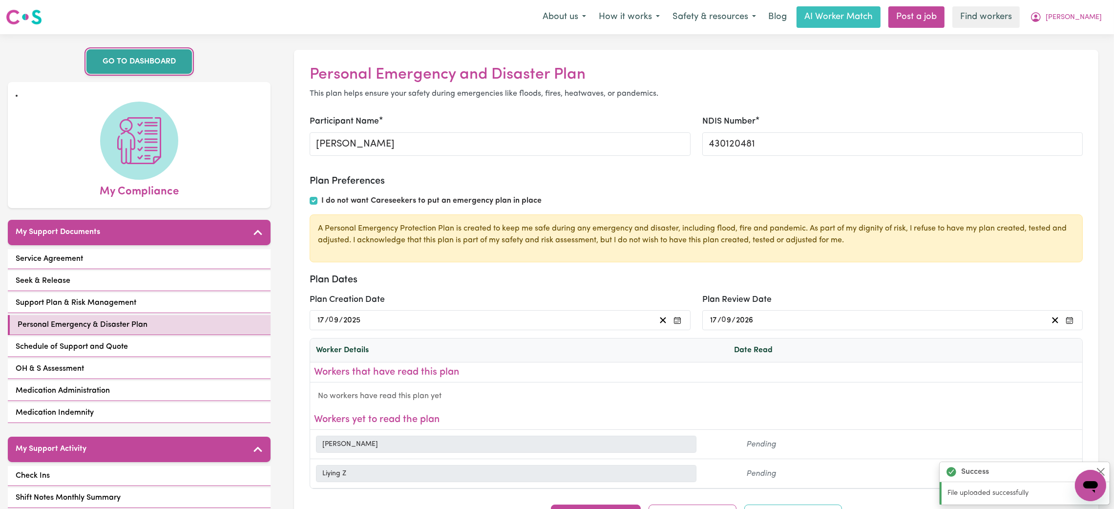
click at [127, 64] on link "GO TO DASHBOARD" at bounding box center [138, 61] width 105 height 24
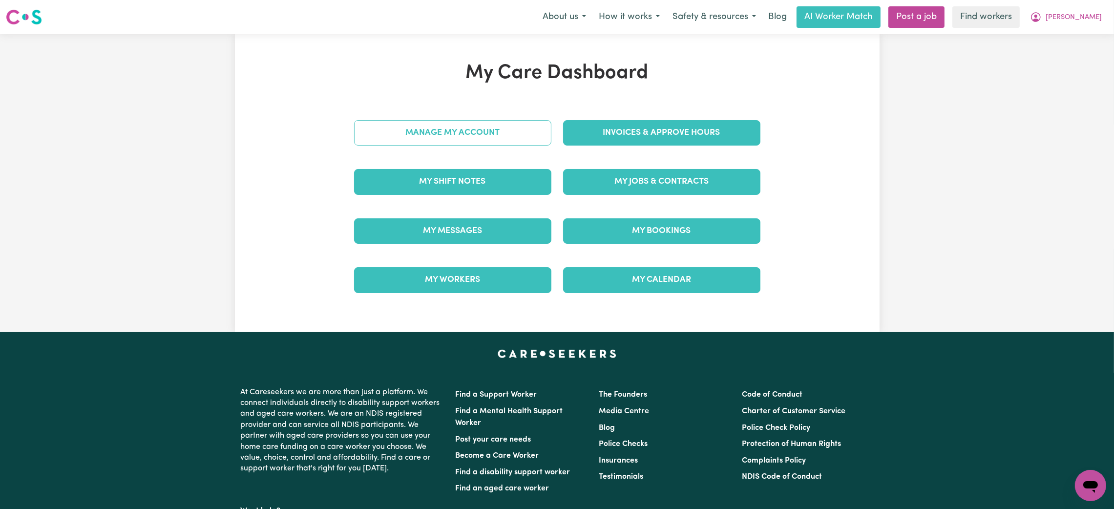
click at [417, 134] on link "Manage My Account" at bounding box center [452, 132] width 197 height 25
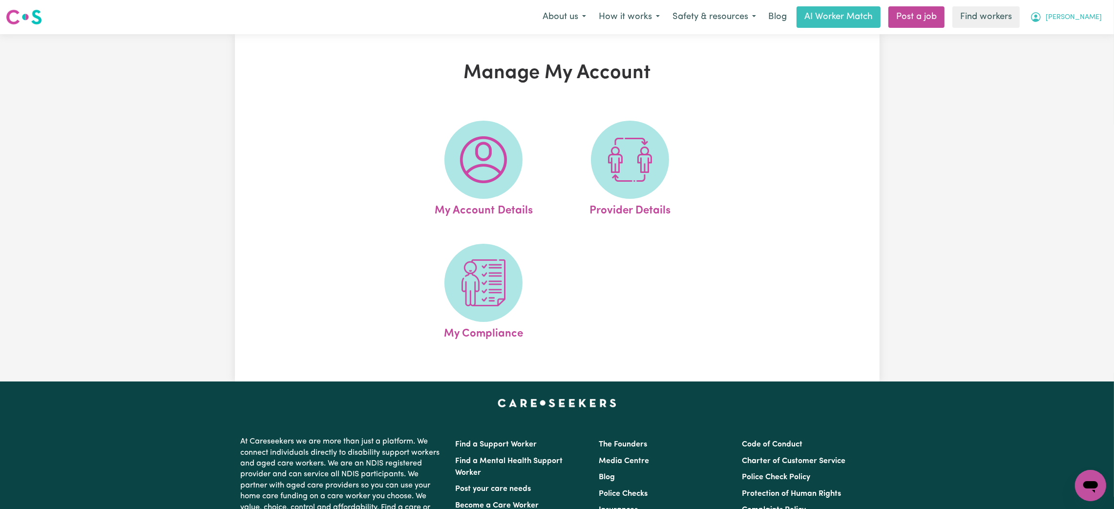
click at [1086, 22] on span "[PERSON_NAME]" at bounding box center [1074, 17] width 56 height 11
click at [1081, 42] on link "My Dashboard" at bounding box center [1068, 38] width 77 height 19
